Goal: Task Accomplishment & Management: Use online tool/utility

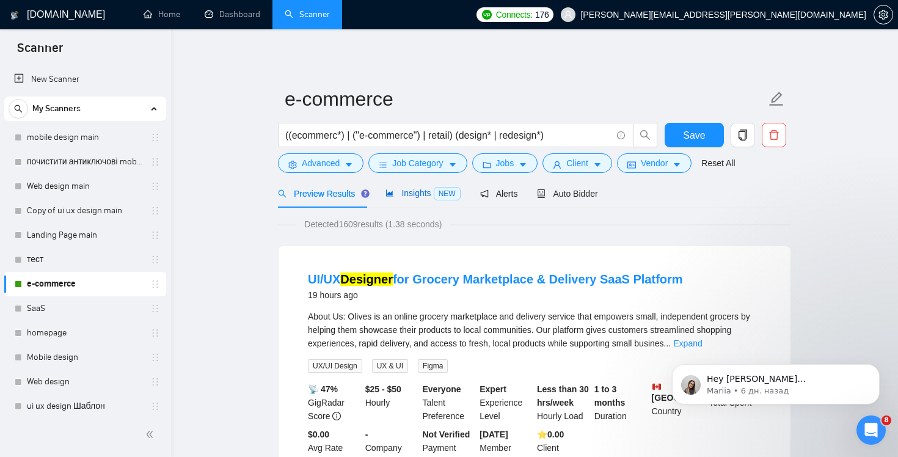
click at [407, 191] on span "Insights NEW" at bounding box center [422, 193] width 75 height 10
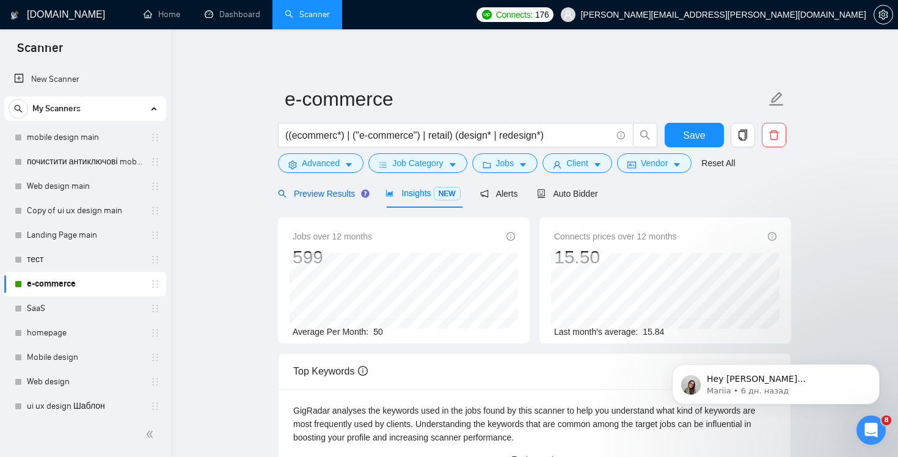
click at [304, 193] on span "Preview Results" at bounding box center [322, 194] width 88 height 10
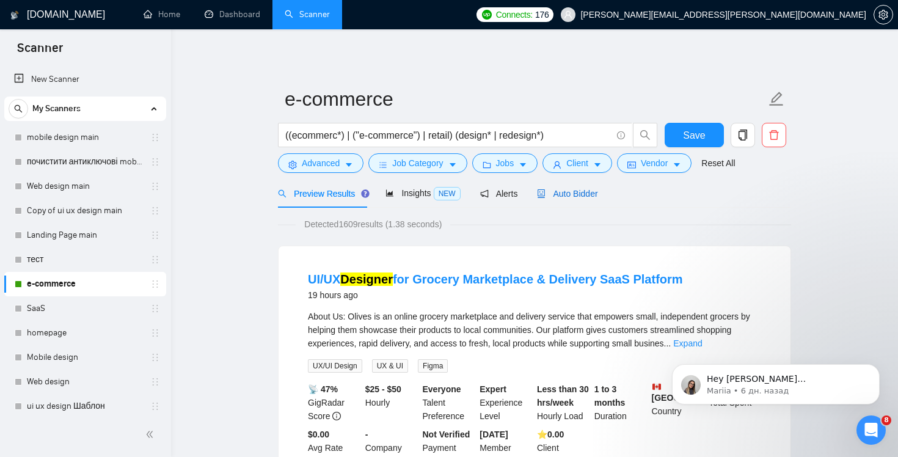
click at [570, 189] on span "Auto Bidder" at bounding box center [567, 194] width 60 height 10
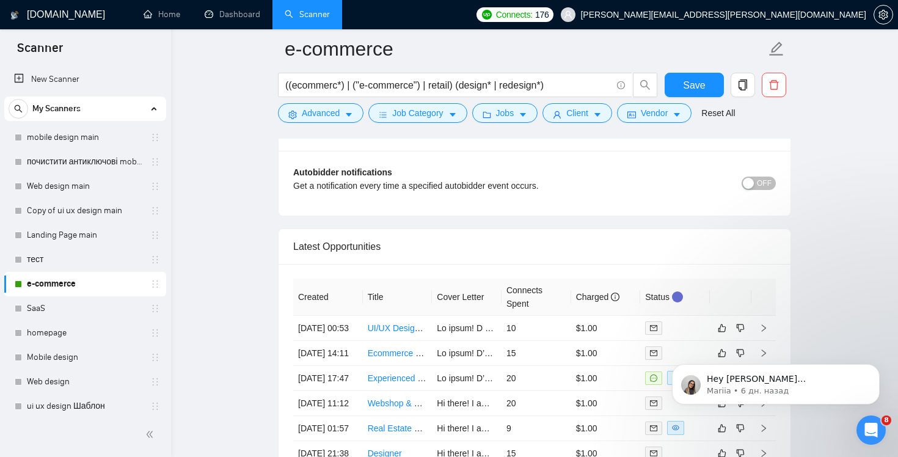
scroll to position [3043, 0]
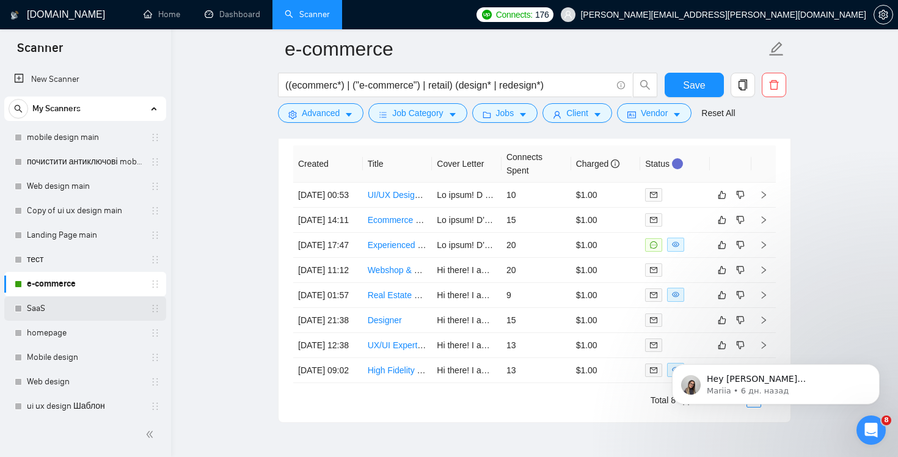
click at [93, 318] on link "SaaS" at bounding box center [85, 308] width 116 height 24
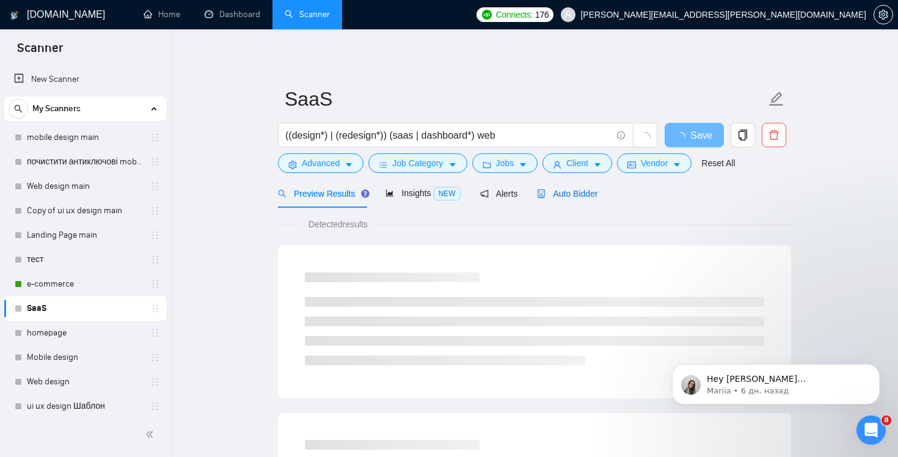
click at [573, 197] on span "Auto Bidder" at bounding box center [567, 194] width 60 height 10
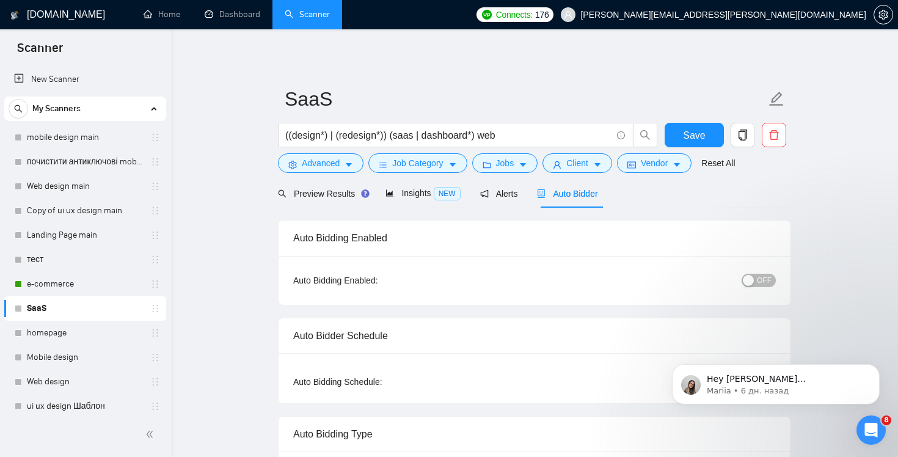
click at [755, 283] on button "OFF" at bounding box center [759, 280] width 34 height 13
click at [683, 136] on button "Save" at bounding box center [694, 135] width 59 height 24
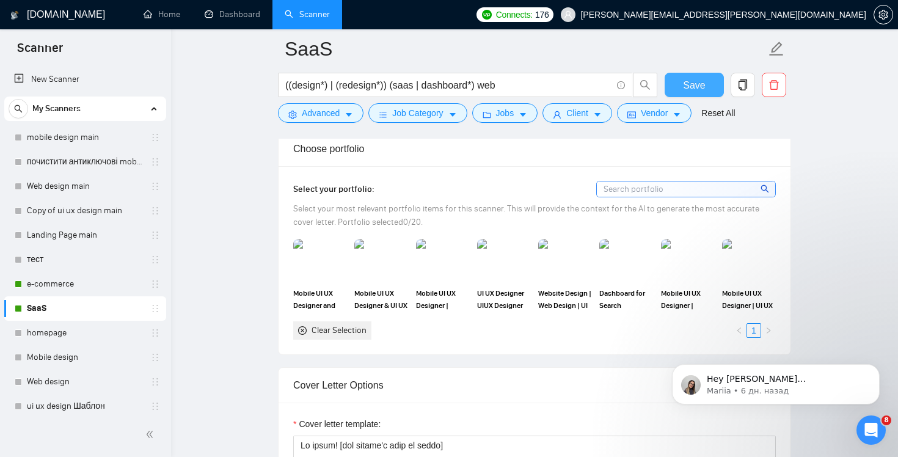
scroll to position [1092, 0]
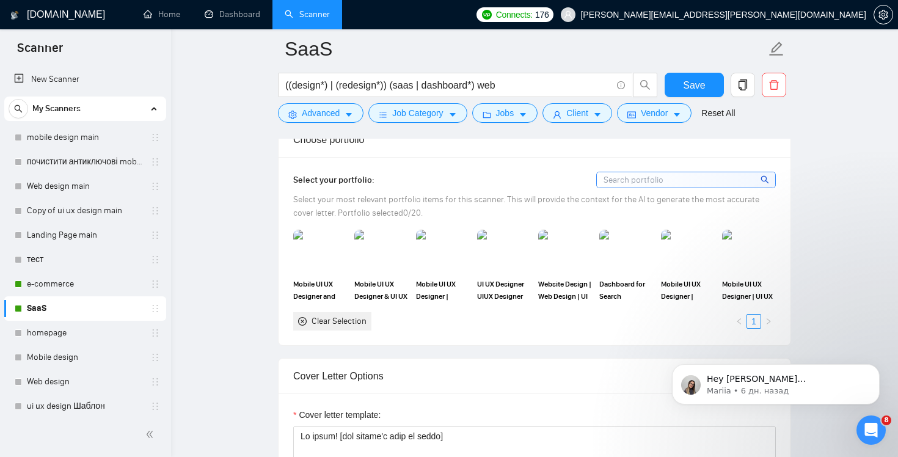
click at [302, 321] on icon "close-circle" at bounding box center [302, 321] width 9 height 9
click at [621, 266] on img at bounding box center [625, 251] width 51 height 40
click at [753, 323] on link "1" at bounding box center [753, 321] width 13 height 13
click at [626, 253] on icon at bounding box center [627, 251] width 10 height 9
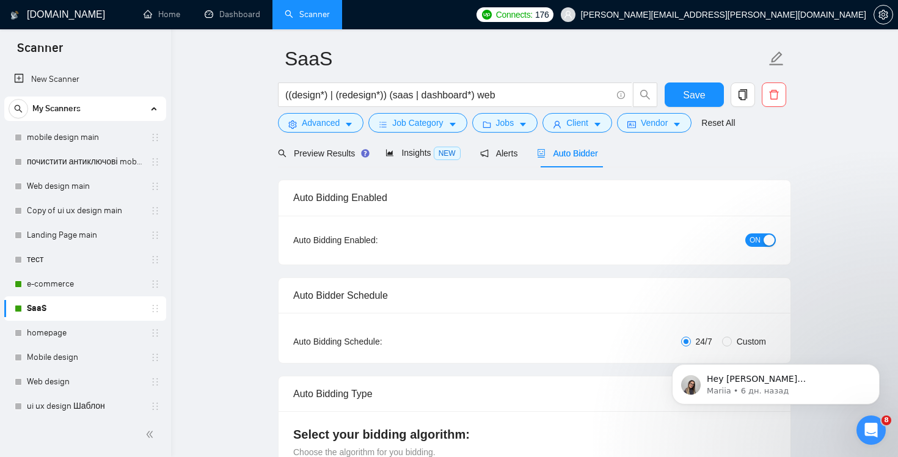
scroll to position [0, 0]
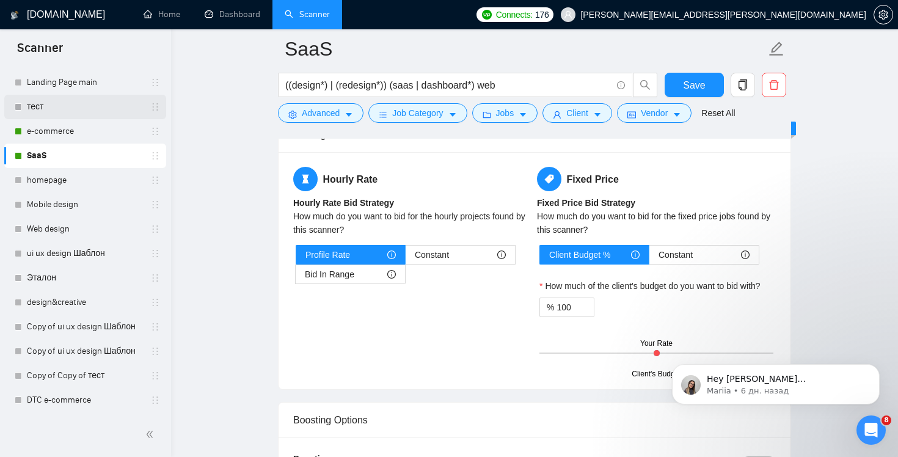
scroll to position [1906, 0]
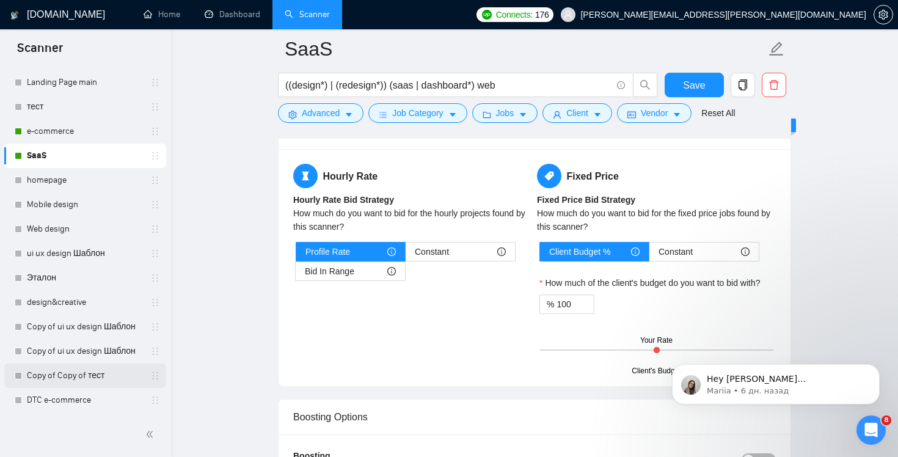
click at [121, 378] on link "Copy of Copy of тест" at bounding box center [85, 375] width 116 height 24
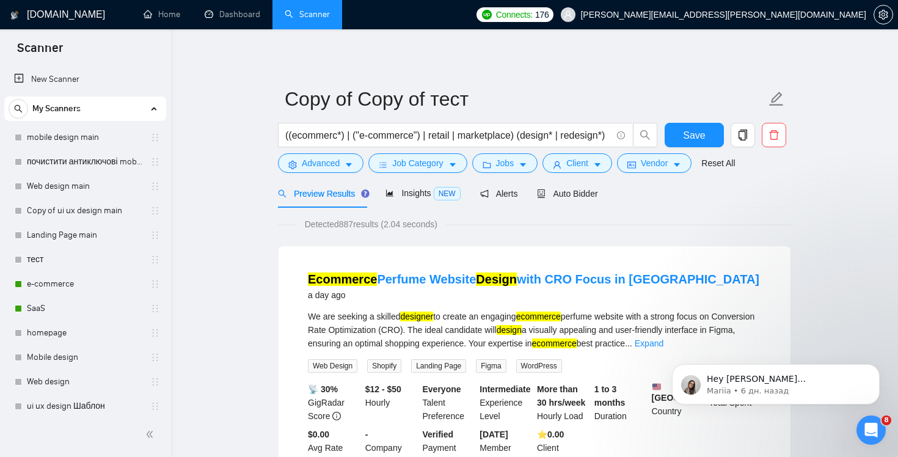
scroll to position [153, 0]
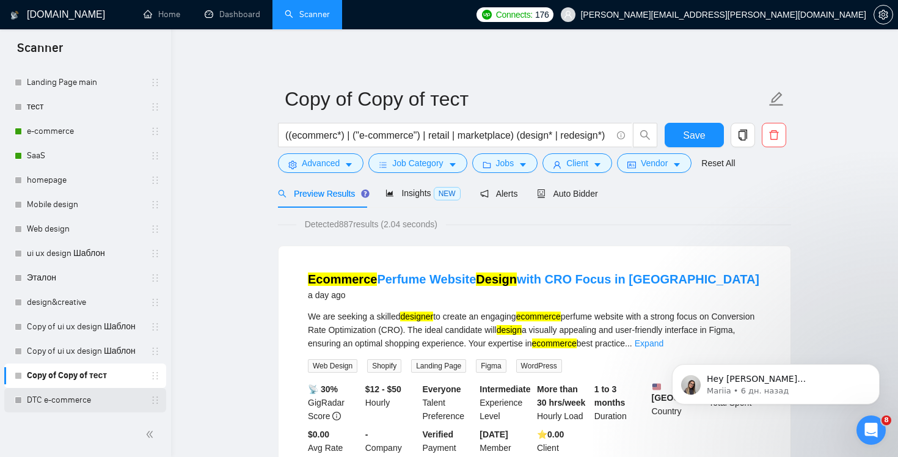
click at [54, 409] on link "DTC e-commerce" at bounding box center [85, 400] width 116 height 24
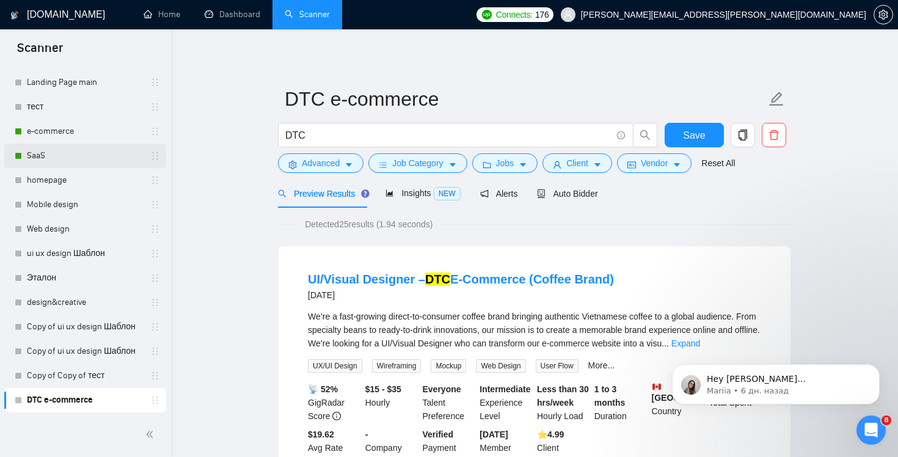
click at [71, 153] on link "SaaS" at bounding box center [85, 156] width 116 height 24
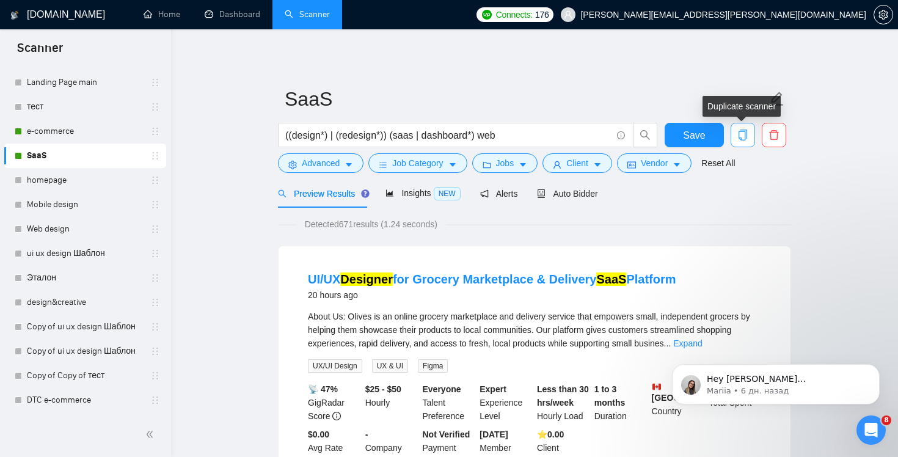
click at [743, 140] on icon "copy" at bounding box center [743, 135] width 9 height 11
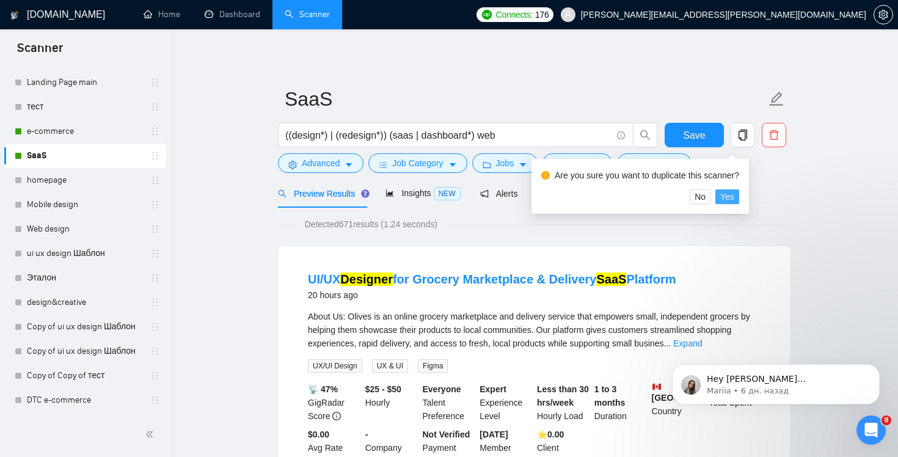
click at [732, 197] on span "Yes" at bounding box center [727, 196] width 14 height 13
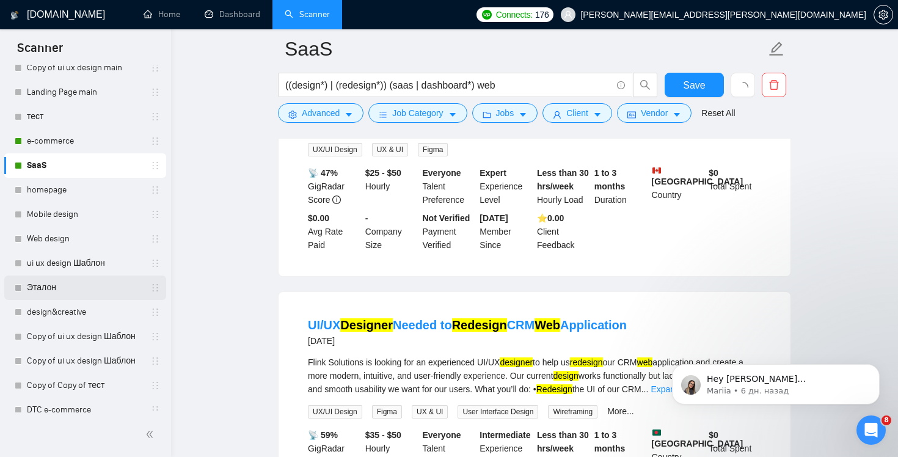
scroll to position [153, 0]
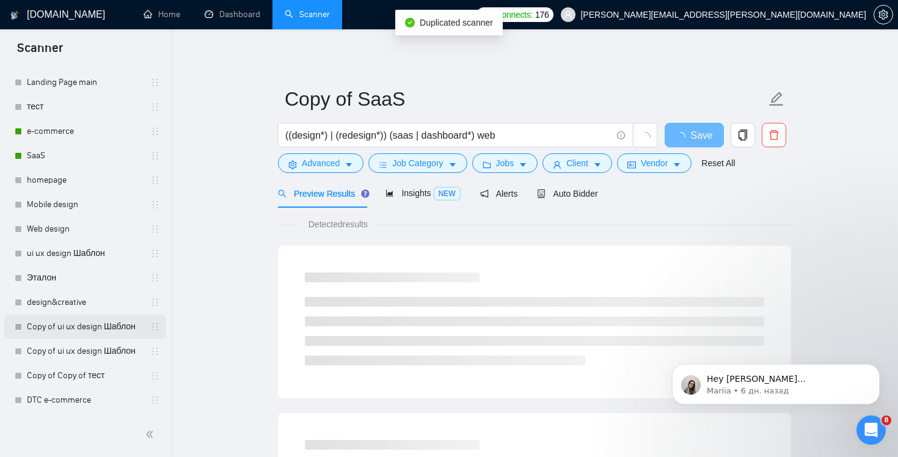
scroll to position [177, 0]
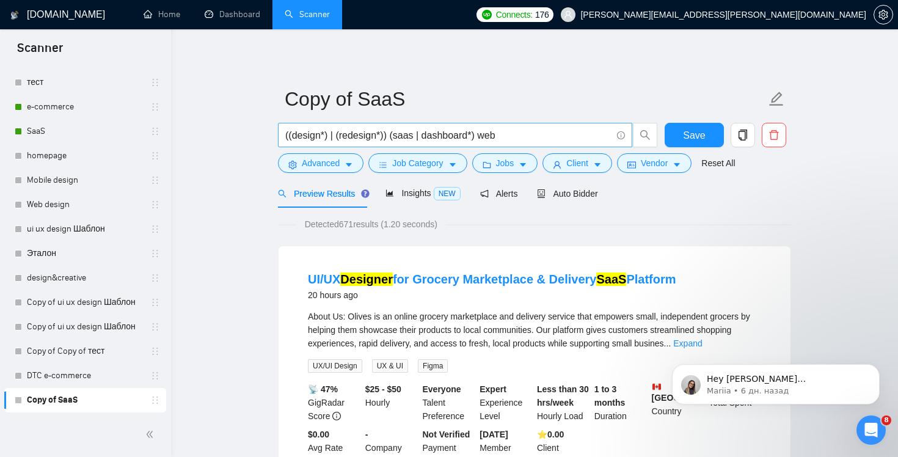
click at [475, 136] on input "((design*) | (redesign*)) (saas | dashboard*) web" at bounding box center [448, 135] width 326 height 15
click at [543, 143] on span "((design*) | (redesign*)) (saas | dashboard*|web app*) web" at bounding box center [455, 135] width 354 height 24
click at [539, 138] on input "((design*) | (redesign*)) (saas | dashboard*|web app*) web" at bounding box center [448, 135] width 326 height 15
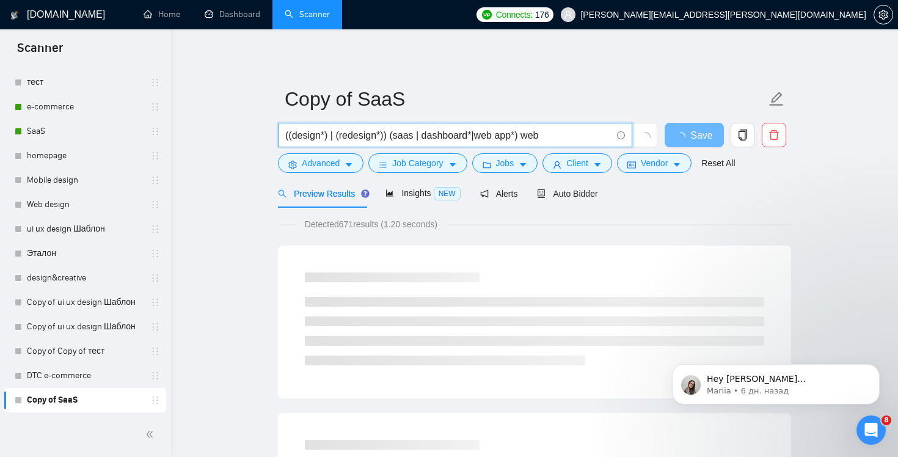
click at [539, 138] on input "((design*) | (redesign*)) (saas | dashboard*|web app*) web" at bounding box center [448, 135] width 326 height 15
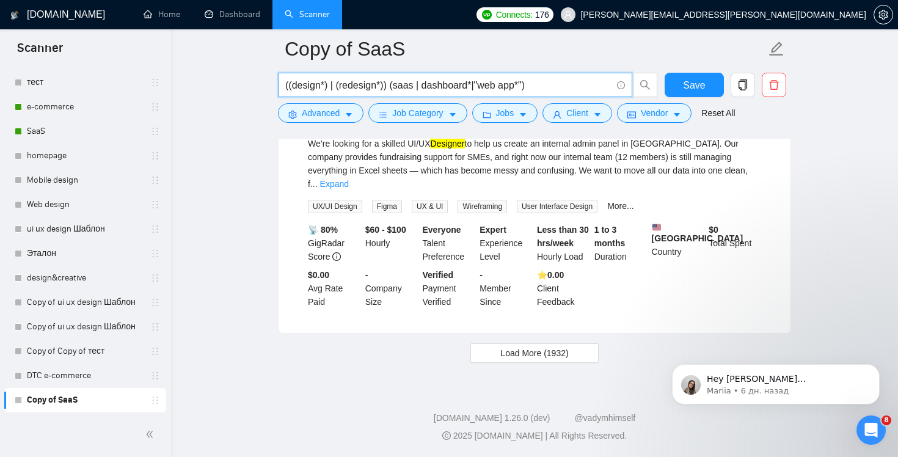
scroll to position [2550, 0]
click at [513, 356] on span "Load More (1932)" at bounding box center [534, 352] width 68 height 13
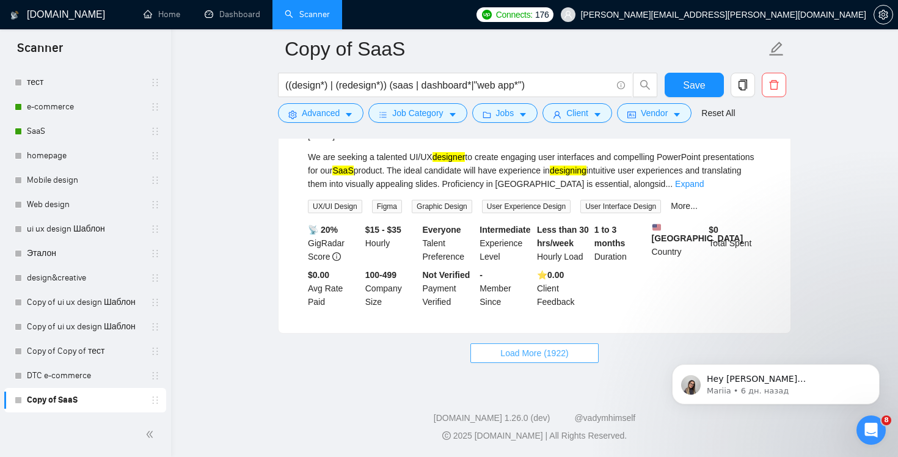
scroll to position [5204, 0]
click at [561, 360] on span "Load More (1922)" at bounding box center [534, 352] width 68 height 13
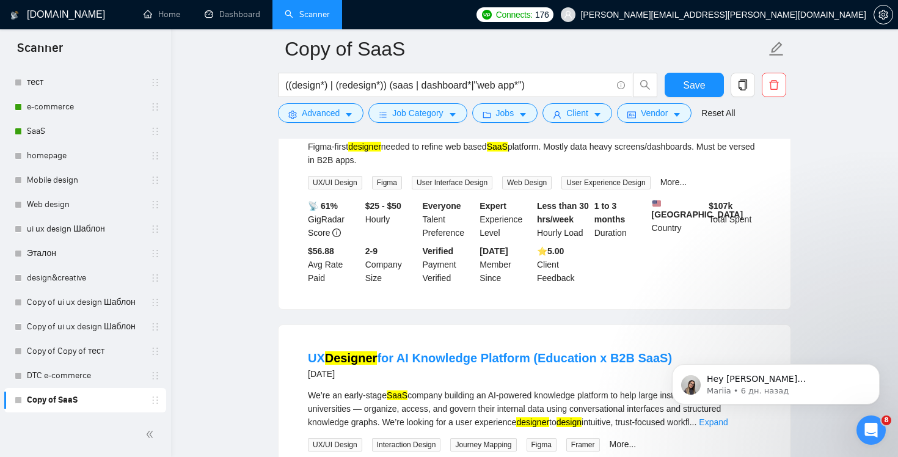
scroll to position [5449, 0]
click at [687, 186] on link "More..." at bounding box center [673, 181] width 27 height 10
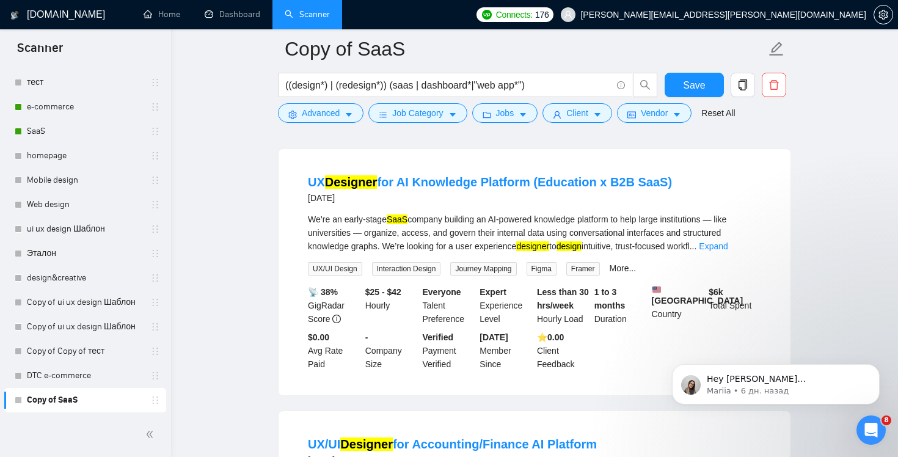
scroll to position [5639, 0]
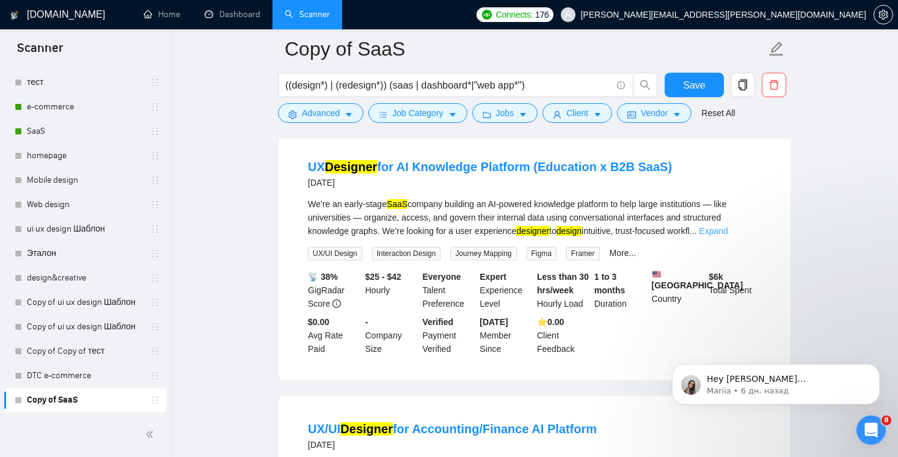
click at [728, 236] on link "Expand" at bounding box center [713, 231] width 29 height 10
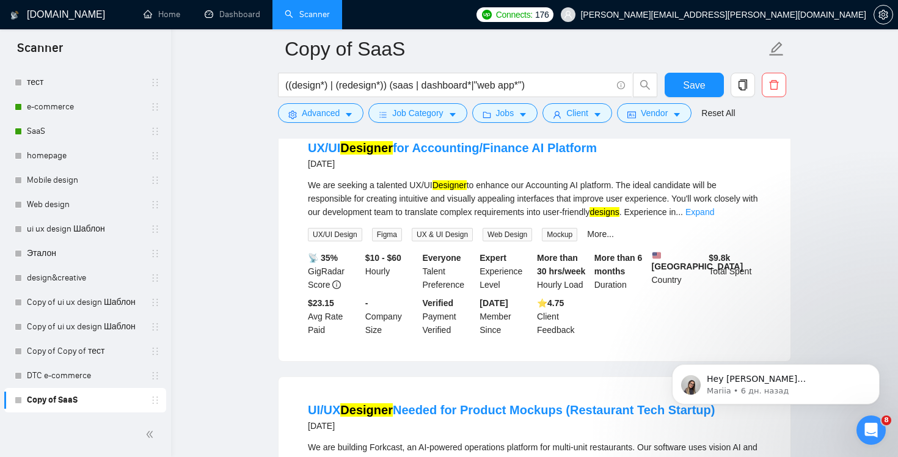
scroll to position [6239, 0]
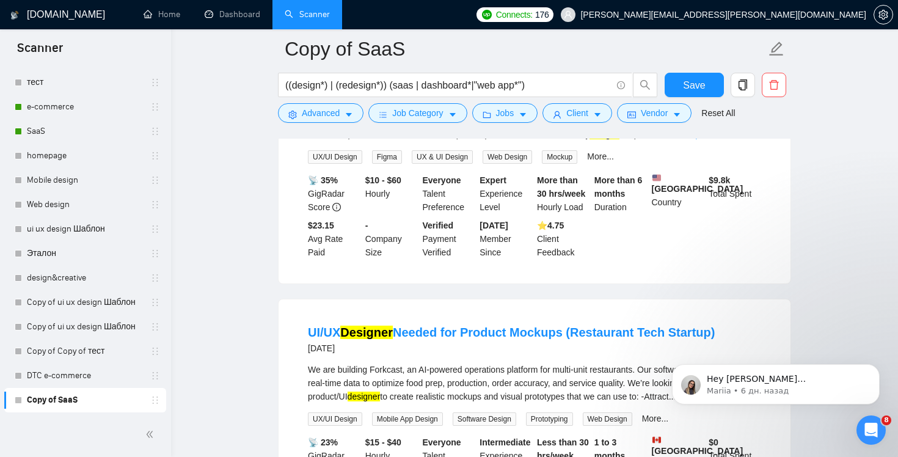
click at [714, 139] on link "Expand" at bounding box center [699, 135] width 29 height 10
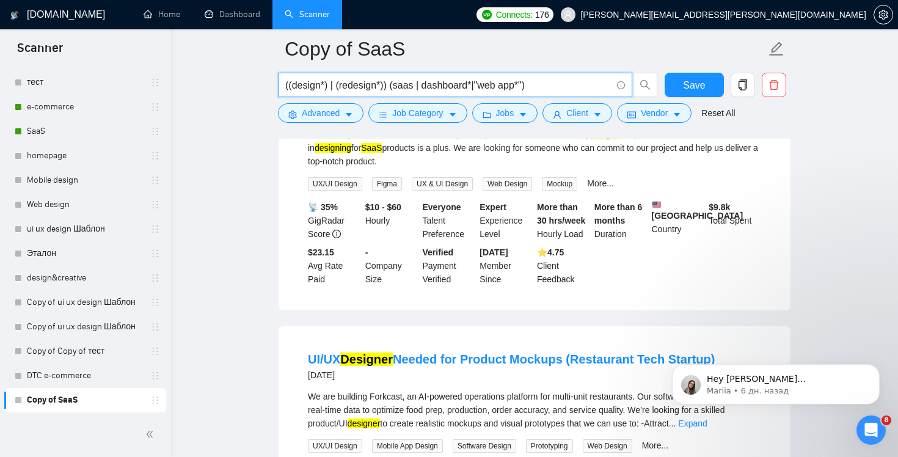
drag, startPoint x: 481, startPoint y: 87, endPoint x: 421, endPoint y: 87, distance: 60.5
click at [420, 87] on input "((design*) | (redesign*)) (saas | dashboard*|"web app*")" at bounding box center [448, 85] width 326 height 15
drag, startPoint x: 396, startPoint y: 86, endPoint x: 479, endPoint y: 90, distance: 82.6
click at [479, 90] on input "((design*) | (redesign*)) (saas | dashboard*|"web app*")" at bounding box center [448, 85] width 326 height 15
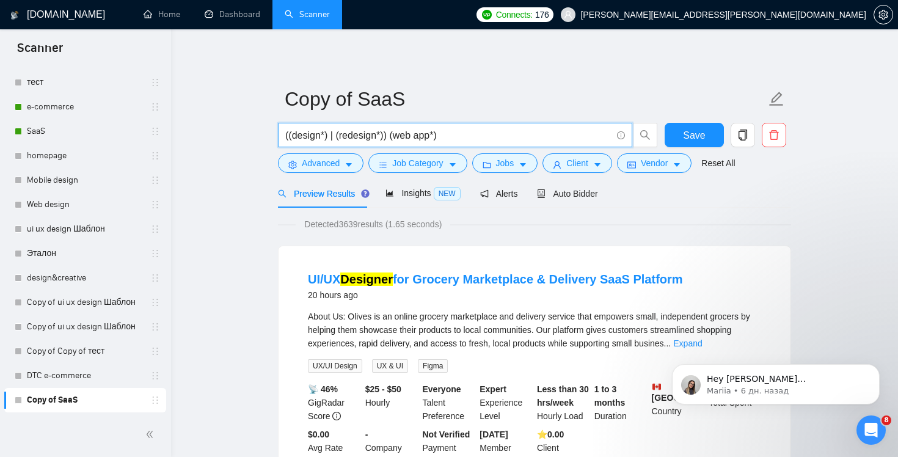
scroll to position [147, 0]
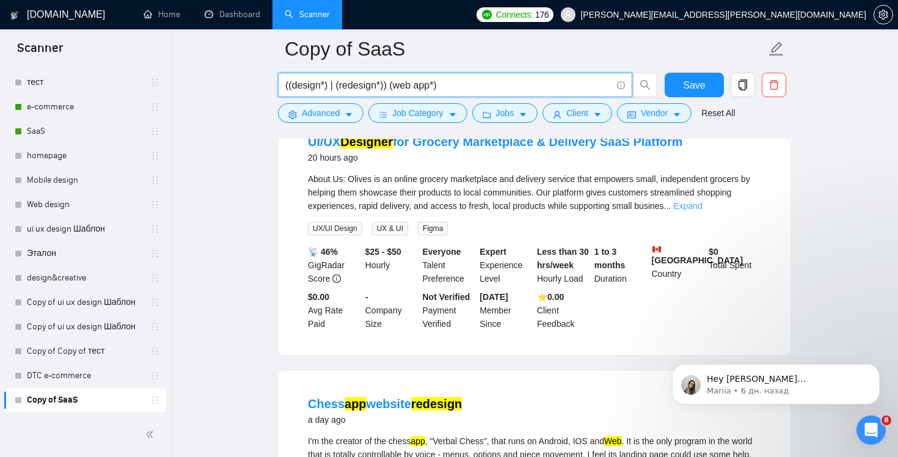
click at [702, 206] on link "Expand" at bounding box center [687, 206] width 29 height 10
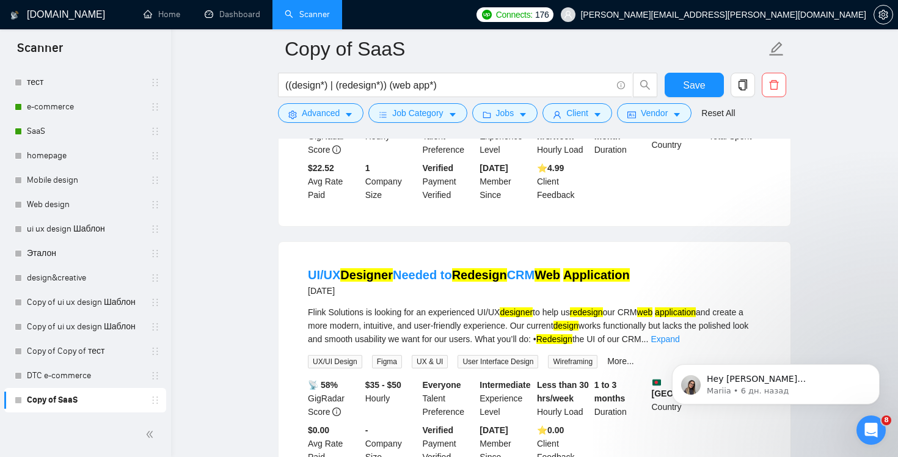
scroll to position [690, 0]
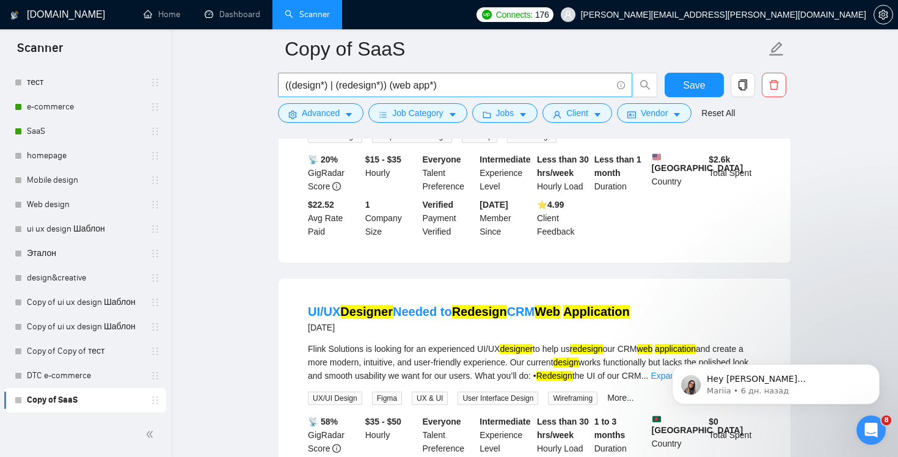
click at [412, 86] on input "((design*) | (redesign*)) (web app*)" at bounding box center [448, 85] width 326 height 15
click at [391, 85] on input "((design*) | (redesign*)) (app*)" at bounding box center [448, 85] width 326 height 15
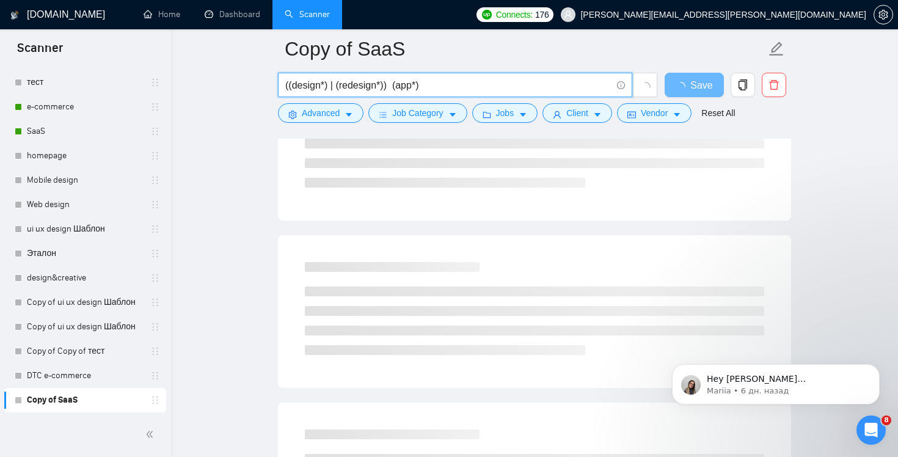
paste input "web"
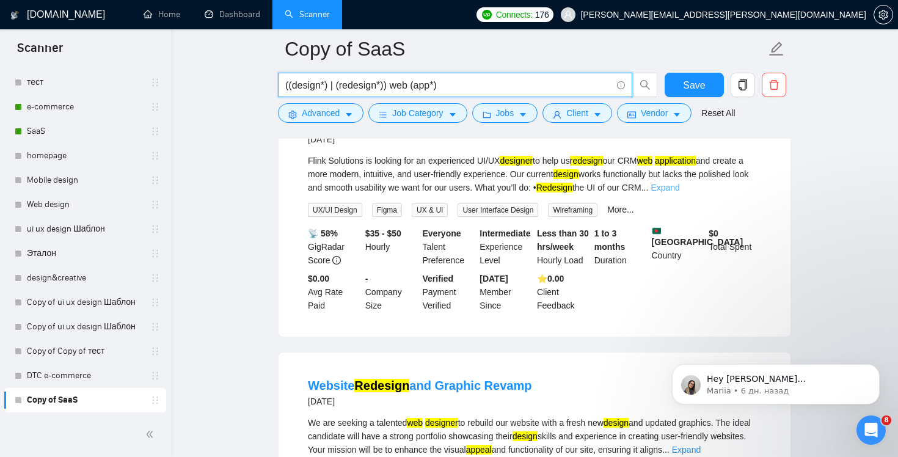
click at [679, 192] on link "Expand" at bounding box center [665, 188] width 29 height 10
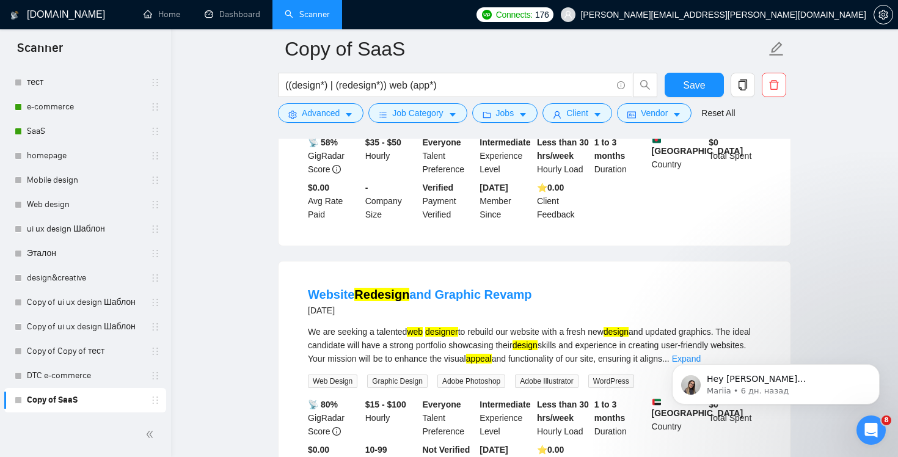
scroll to position [1052, 0]
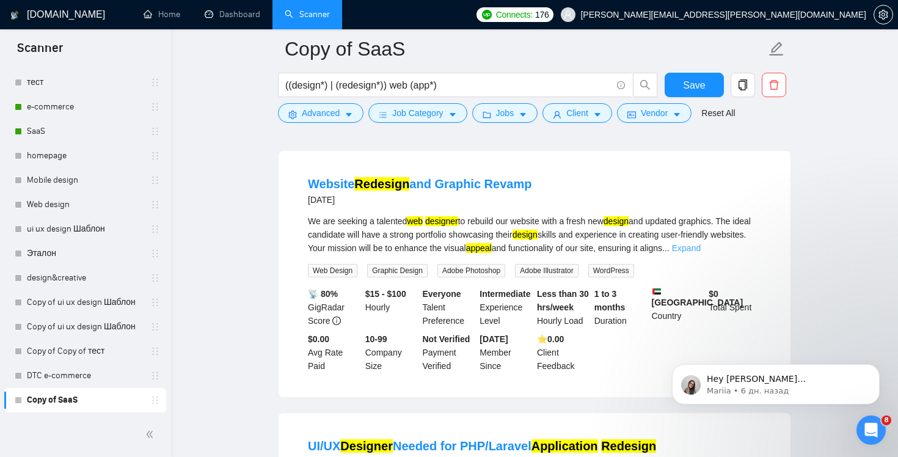
click at [701, 253] on link "Expand" at bounding box center [686, 248] width 29 height 10
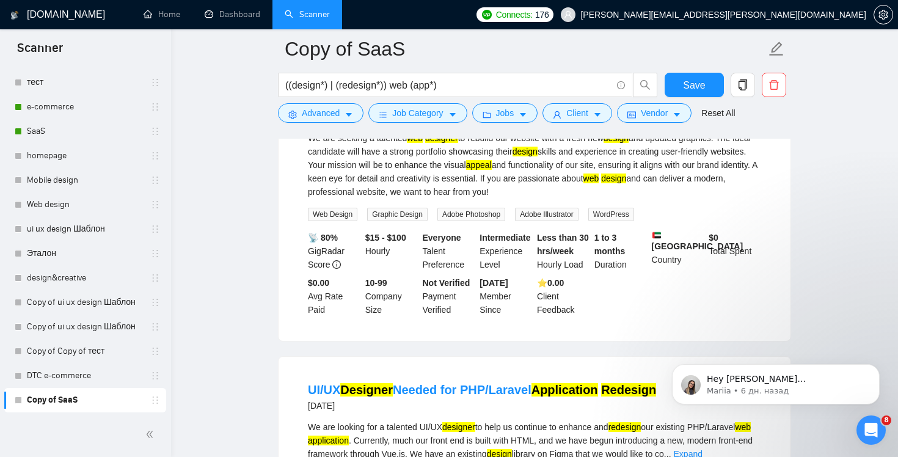
scroll to position [1355, 0]
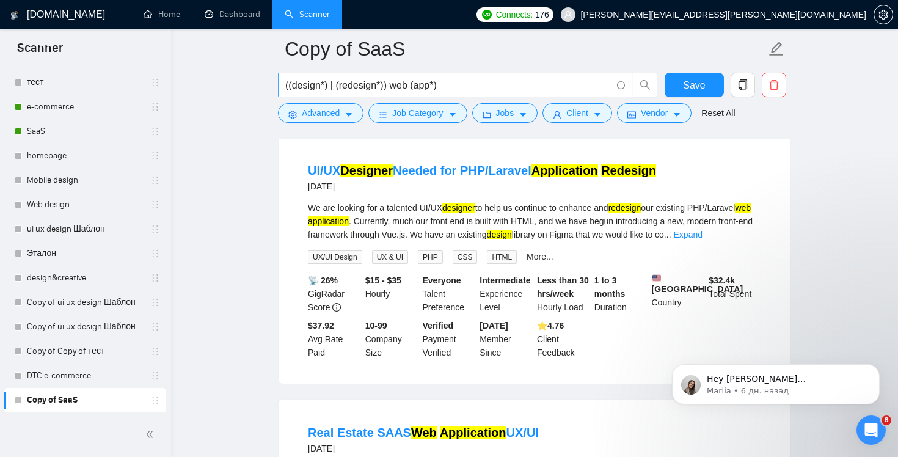
click at [477, 86] on input "((design*) | (redesign*)) web (app*)" at bounding box center [448, 85] width 326 height 15
paste input "Pharmacy"
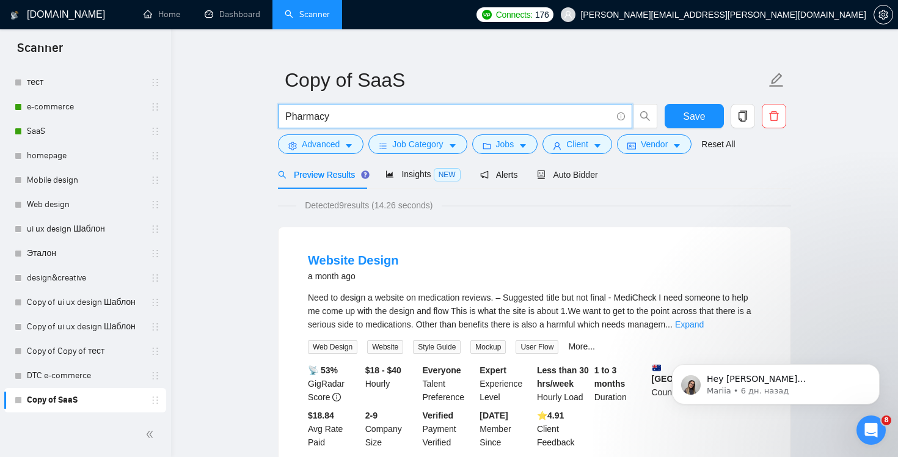
scroll to position [48, 0]
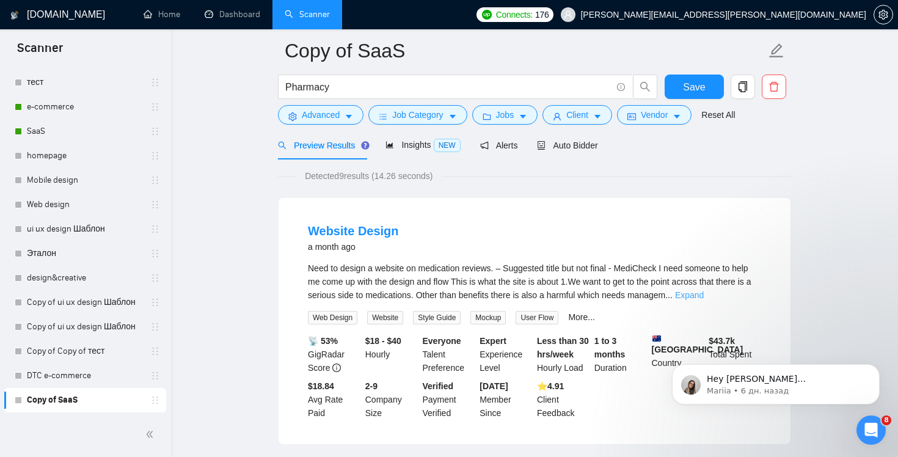
click at [704, 294] on link "Expand" at bounding box center [689, 295] width 29 height 10
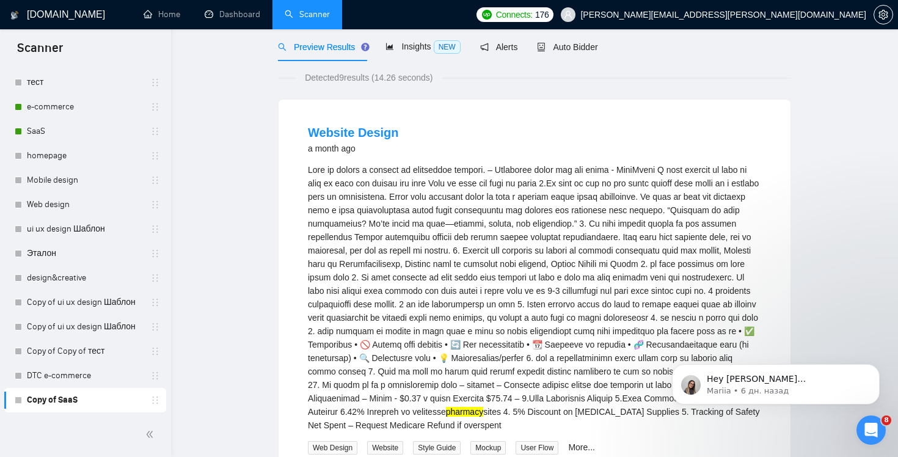
scroll to position [0, 0]
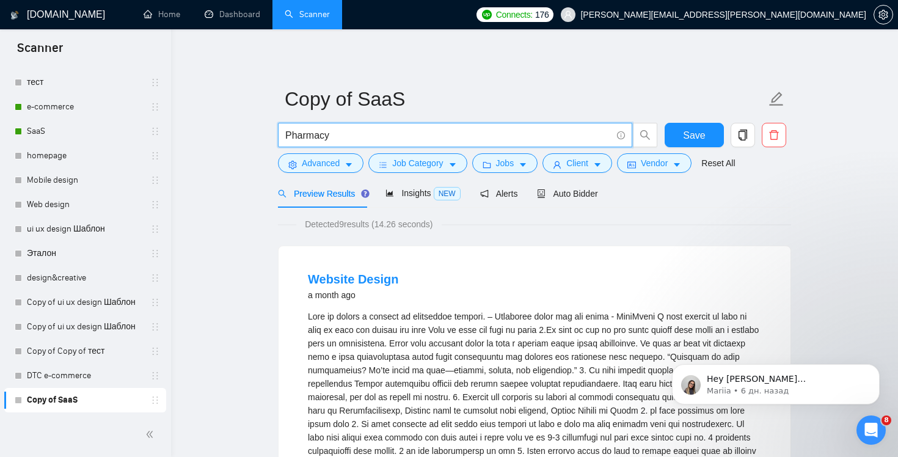
click at [427, 132] on input "Pharmacy" at bounding box center [448, 135] width 326 height 15
paste input "Healthcare"
type input "Healthcare"
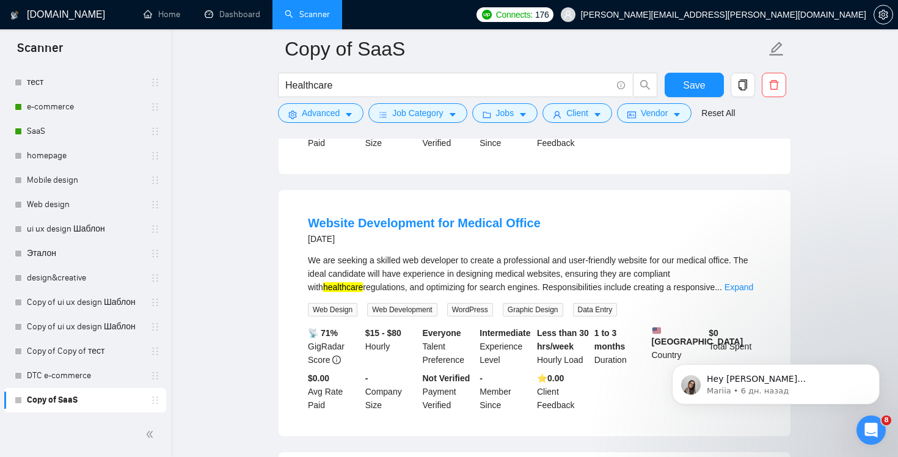
scroll to position [698, 0]
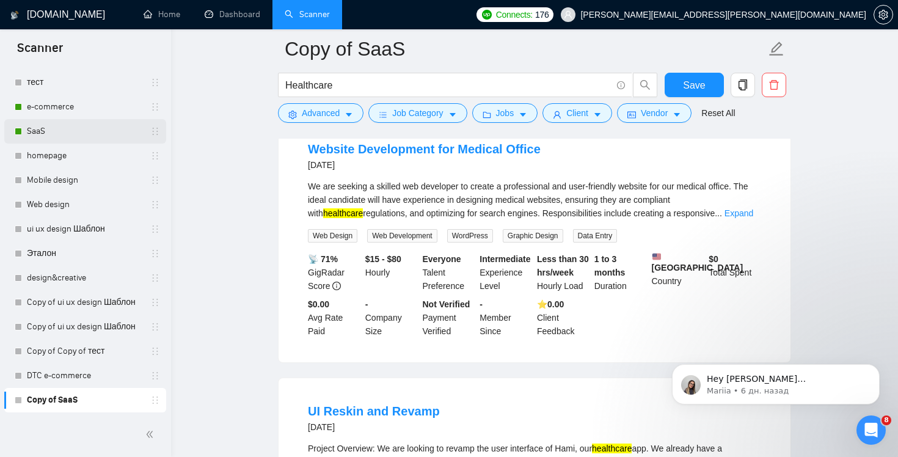
click at [39, 134] on link "SaaS" at bounding box center [85, 131] width 116 height 24
click at [702, 82] on span "Save" at bounding box center [694, 85] width 22 height 15
click at [61, 128] on link "SaaS" at bounding box center [85, 131] width 116 height 24
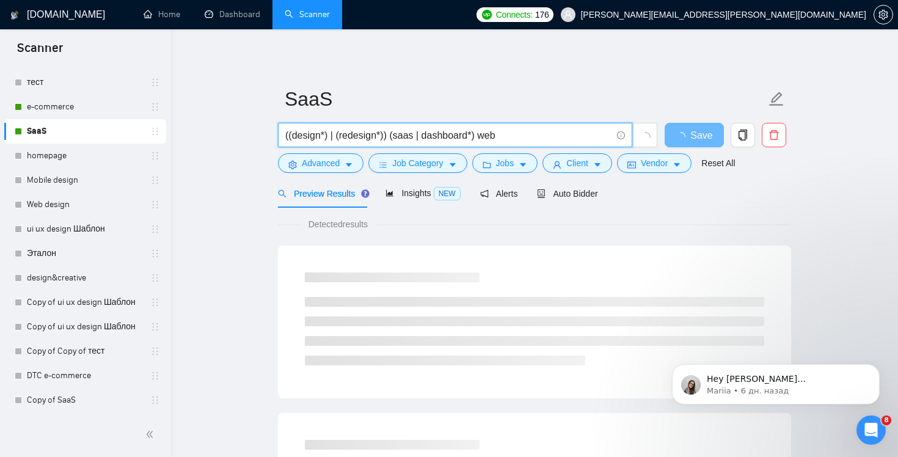
drag, startPoint x: 515, startPoint y: 136, endPoint x: 186, endPoint y: 139, distance: 329.3
click at [59, 398] on link "Copy of SaaS" at bounding box center [85, 400] width 116 height 24
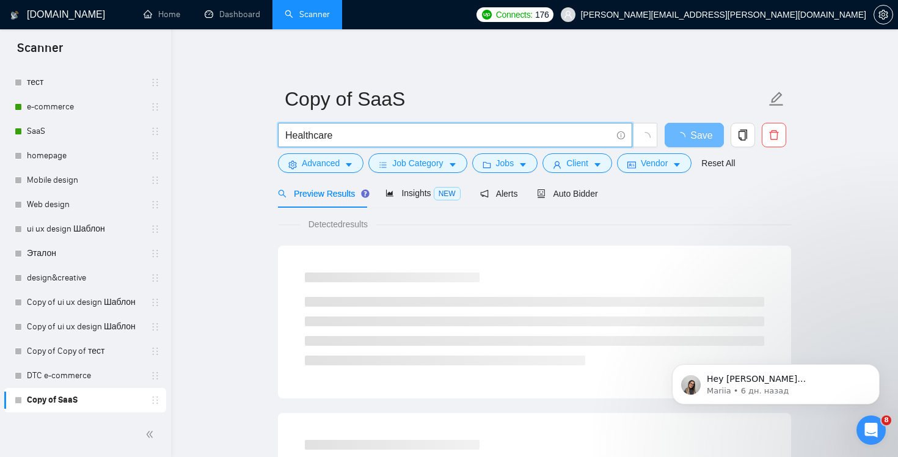
click at [365, 137] on input "Healthcare" at bounding box center [448, 135] width 326 height 15
paste input "((design*) | (redesign*)) (saas | dashboard*) web"
drag, startPoint x: 398, startPoint y: 135, endPoint x: 475, endPoint y: 138, distance: 77.6
click at [475, 138] on input "((design*) | (redesign*)) (saas | dashboard*) web" at bounding box center [448, 135] width 326 height 15
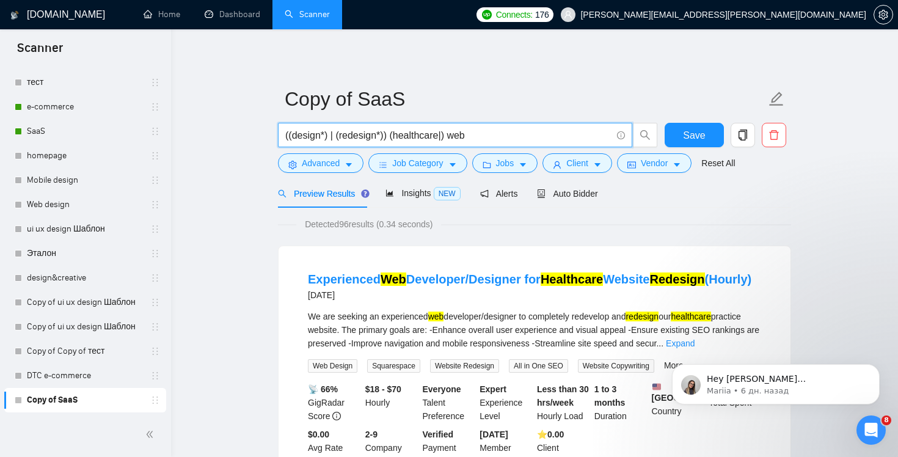
paste input "MedTech"
type input "((design*) | (redesign*)) (healthcare|medtech) web"
